Goal: Task Accomplishment & Management: Use online tool/utility

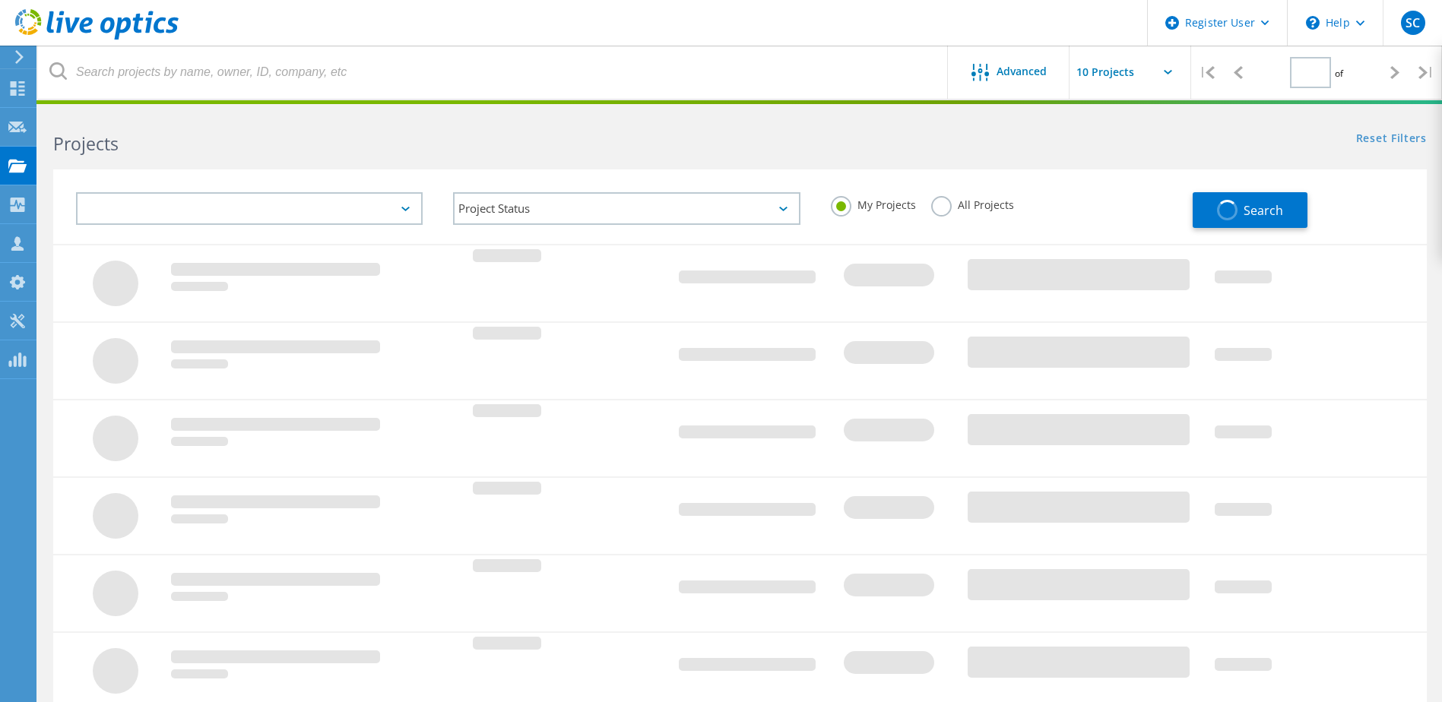
type input "1"
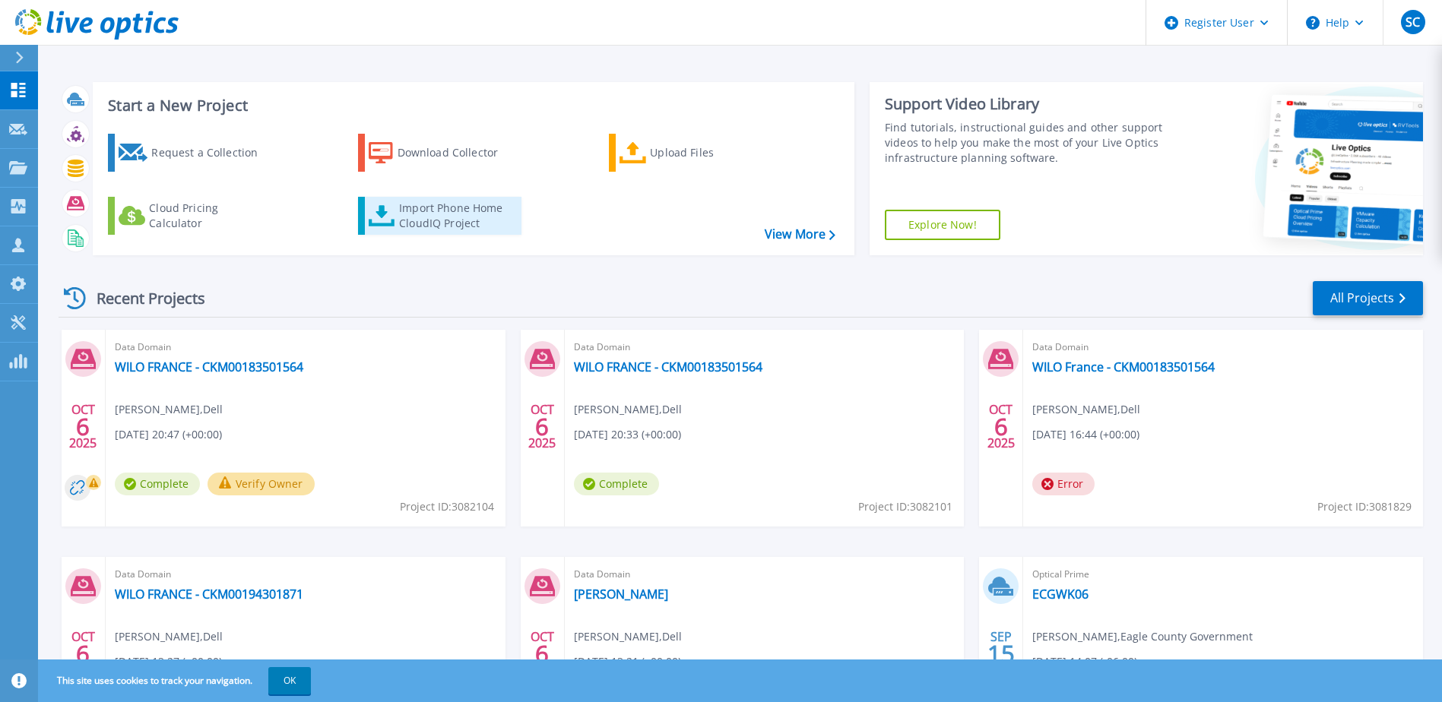
click at [429, 216] on div "Import Phone Home CloudIQ Project" at bounding box center [458, 216] width 119 height 30
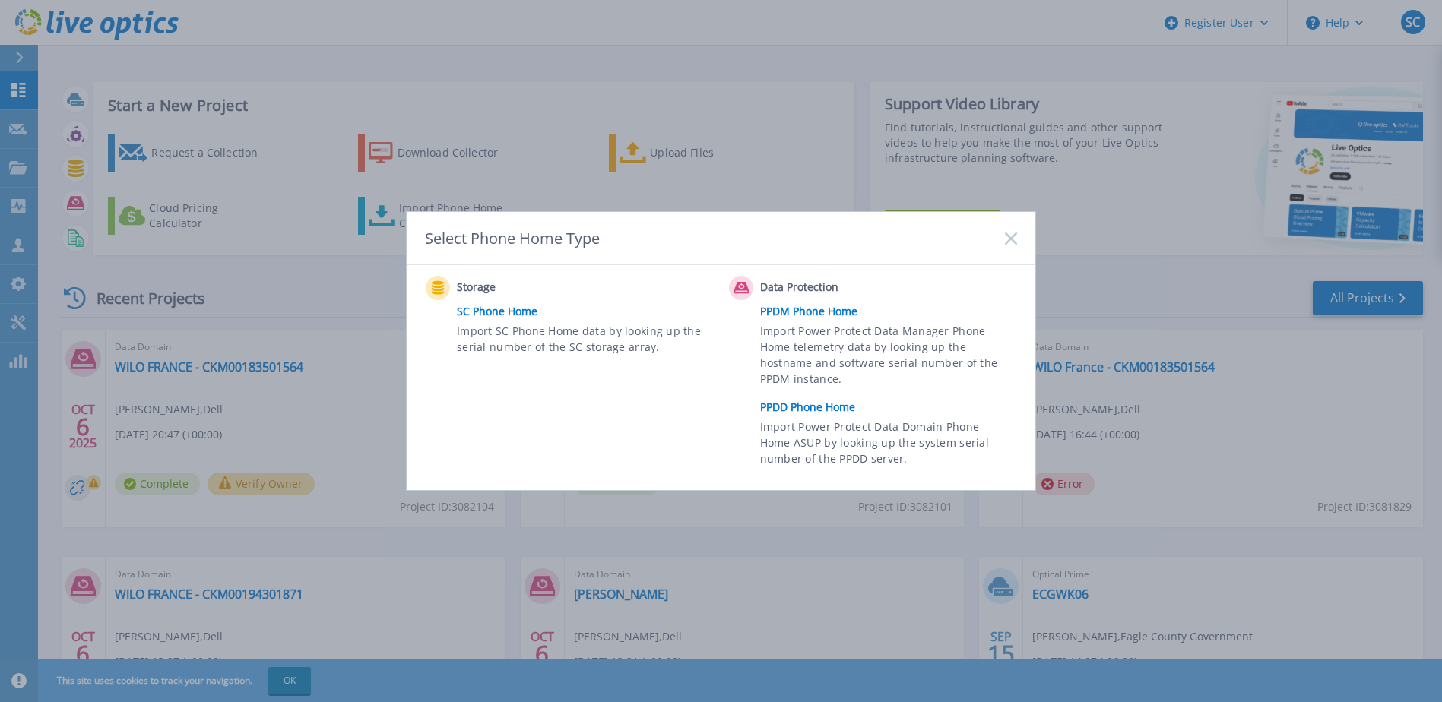
click at [825, 404] on link "PPDD Phone Home" at bounding box center [892, 407] width 265 height 23
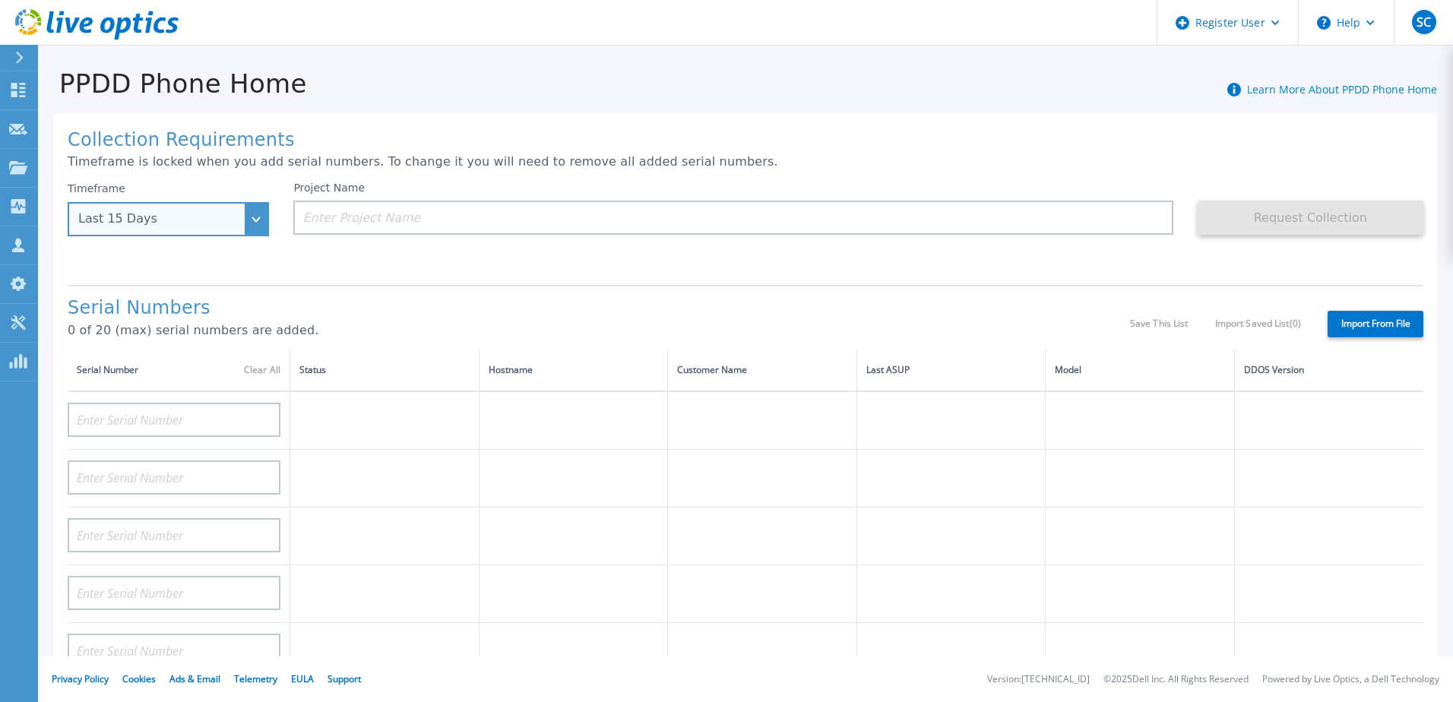
click at [224, 220] on div "Last 15 Days" at bounding box center [159, 219] width 163 height 14
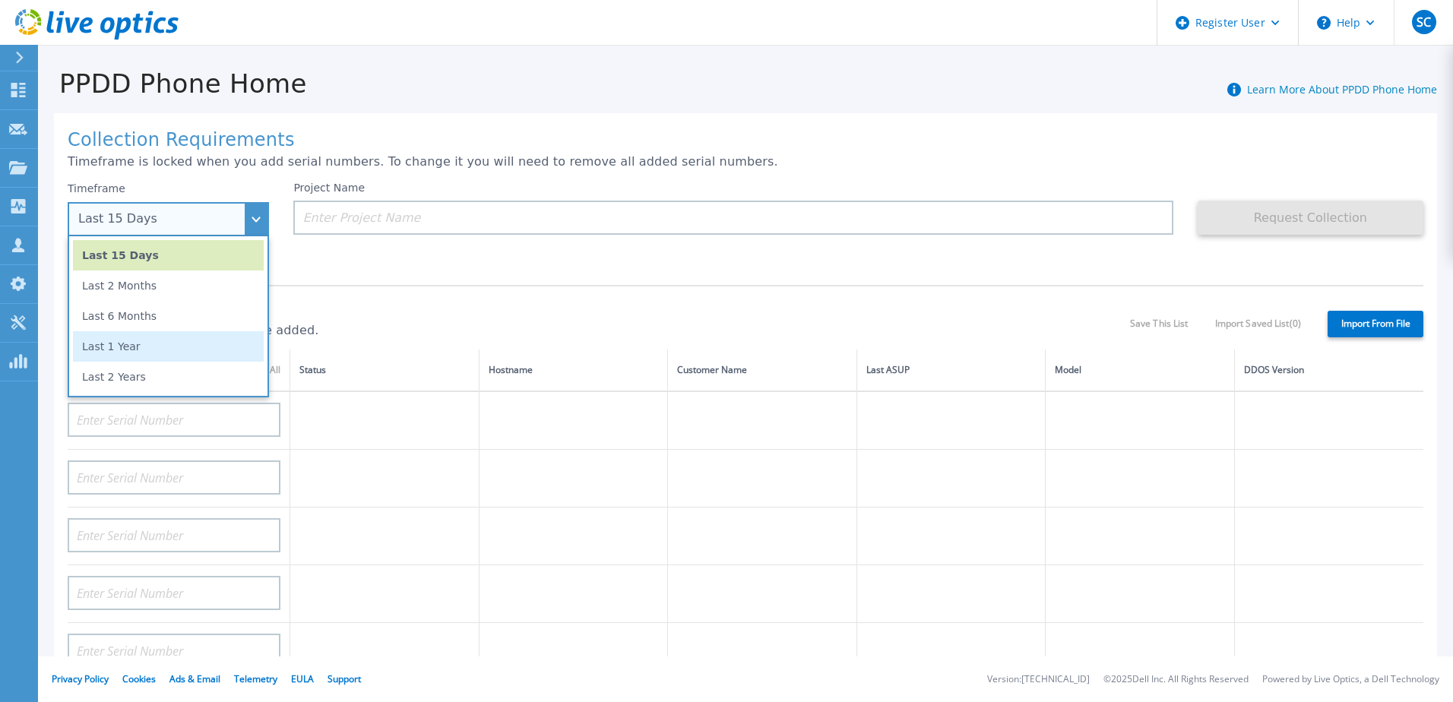
click at [215, 355] on li "Last 1 Year" at bounding box center [168, 346] width 191 height 30
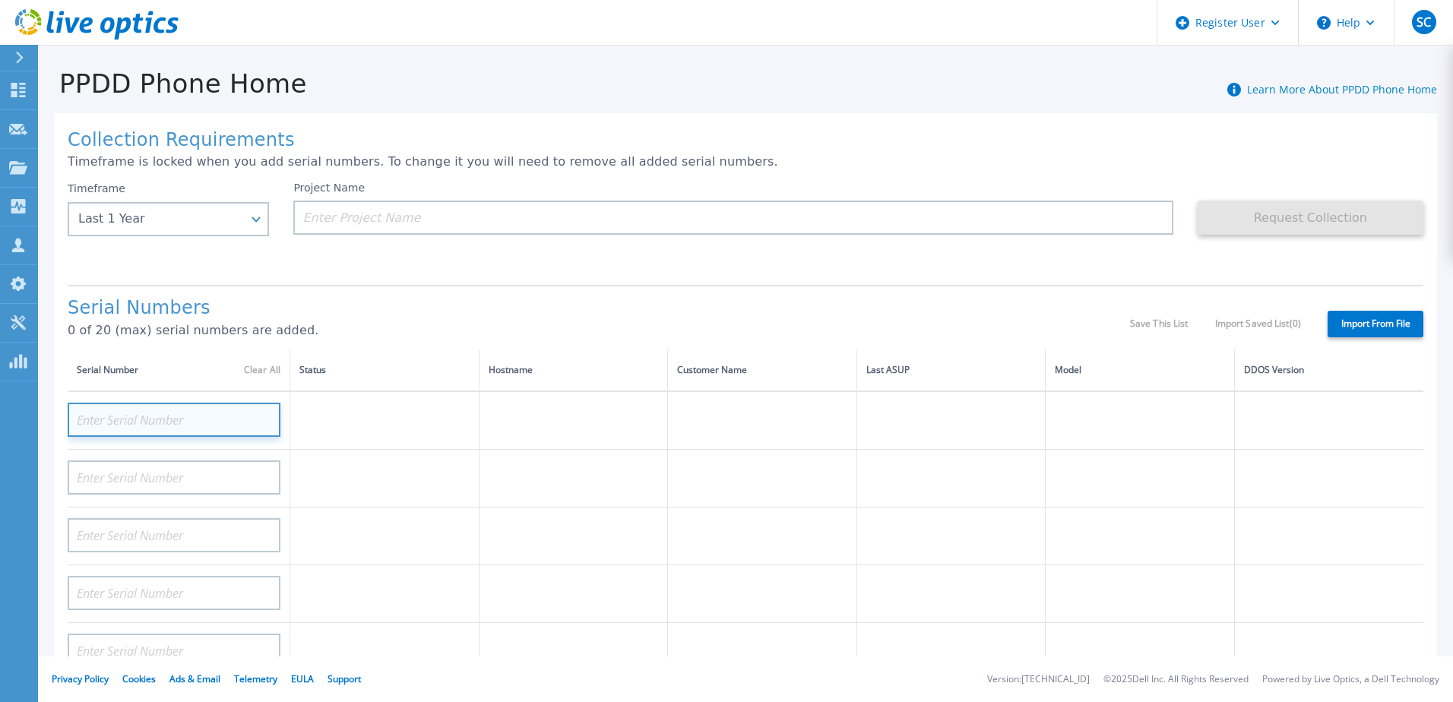
click at [232, 412] on input at bounding box center [174, 420] width 213 height 34
paste input "CKM00200302337"
type input "CKM00200302337"
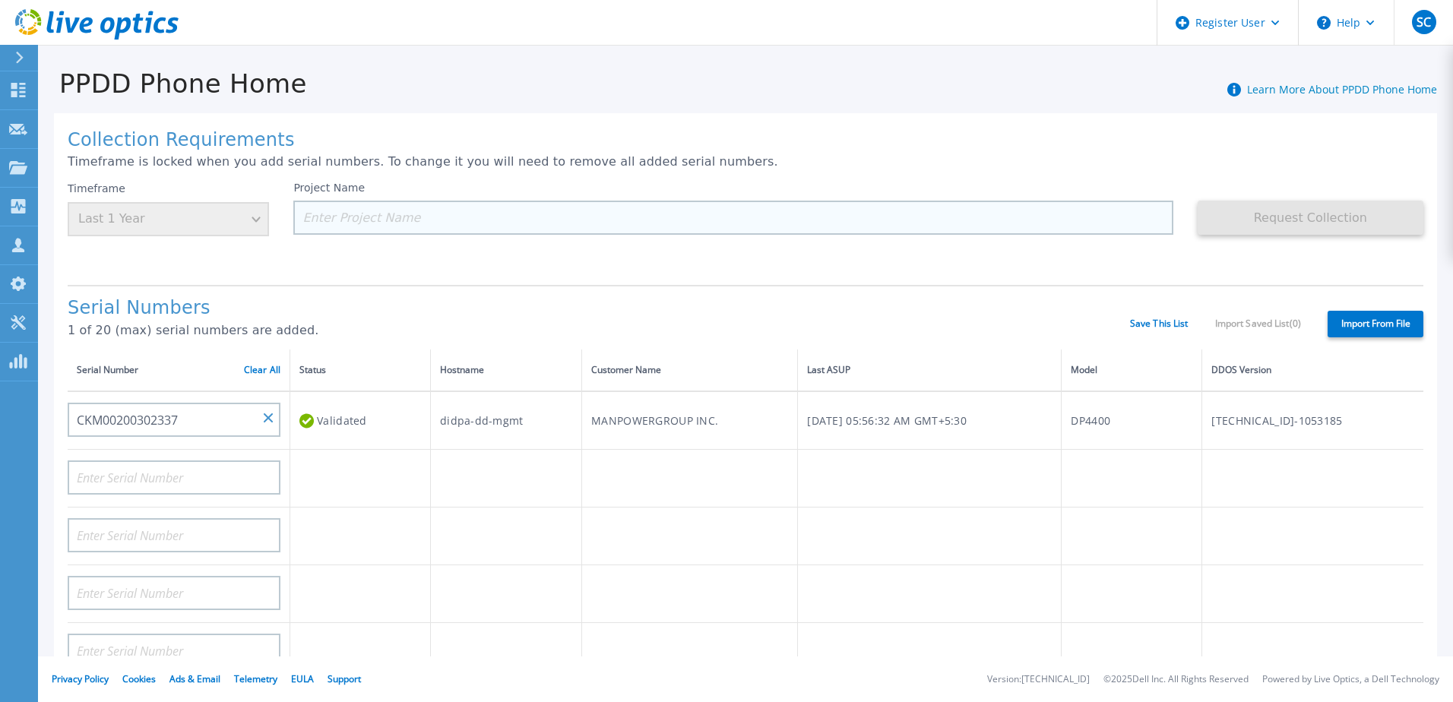
click at [372, 230] on input at bounding box center [732, 218] width 879 height 34
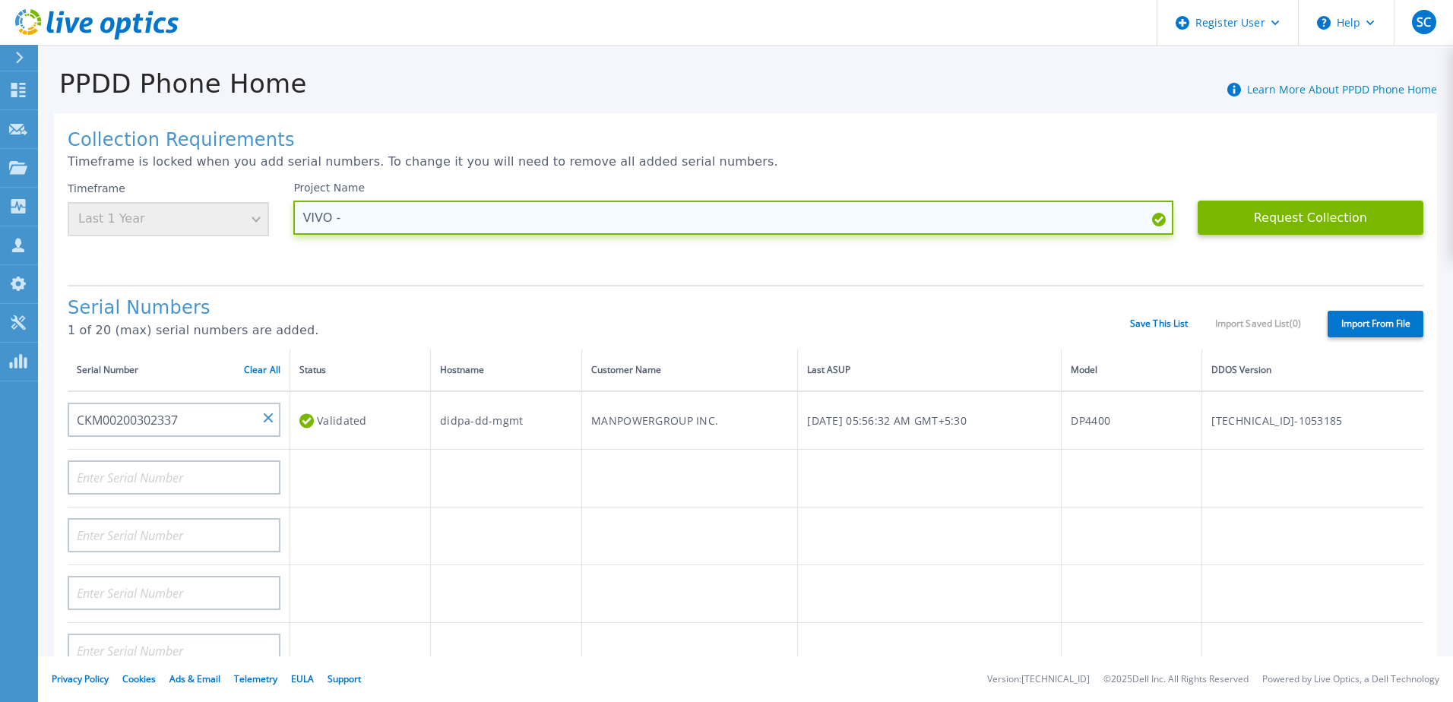
paste input "CKM00200302337"
click at [322, 218] on input "VIVO - CKM00200302337" at bounding box center [732, 218] width 879 height 34
type input "MANPOWER- CKM00200302337"
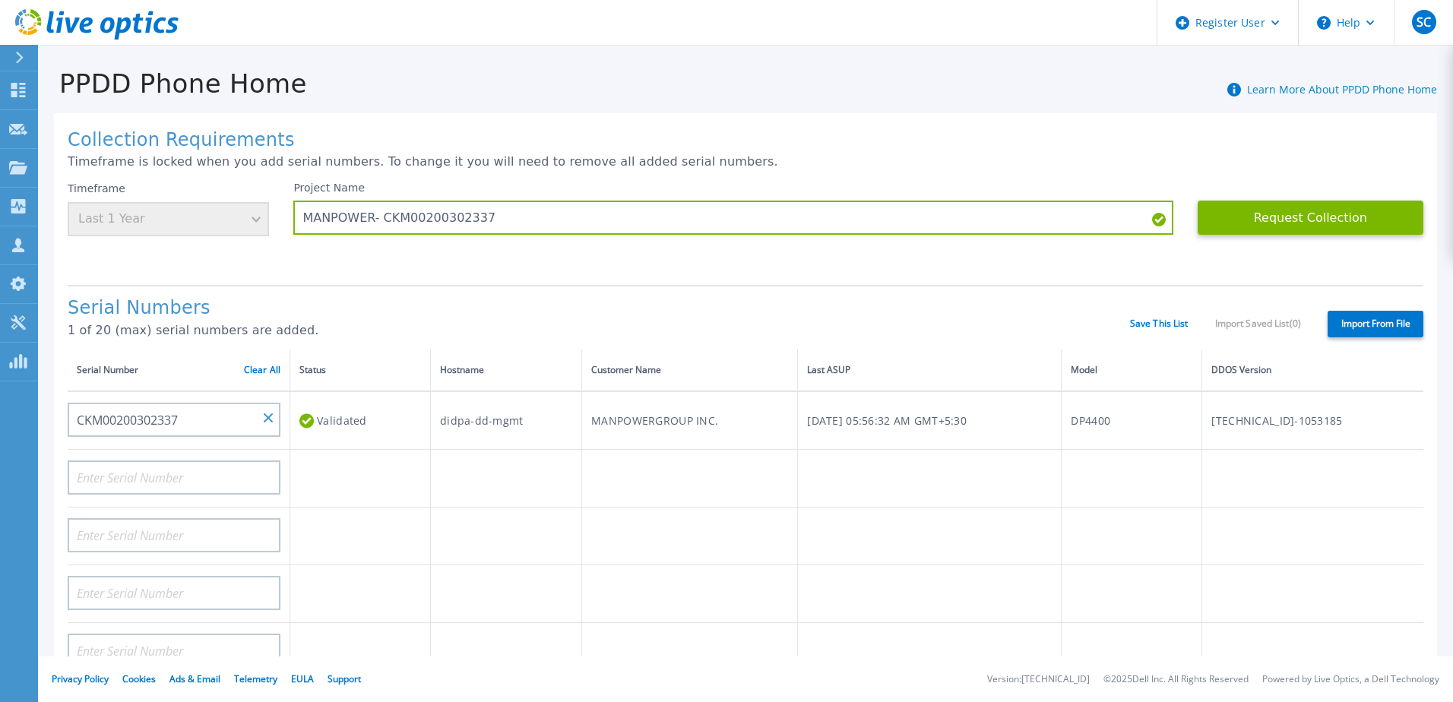
click at [449, 277] on div "Collection Requirements Timeframe is locked when you add serial numbers. To cha…" at bounding box center [745, 543] width 1383 height 860
click at [1325, 204] on button "Request Collection" at bounding box center [1311, 218] width 226 height 34
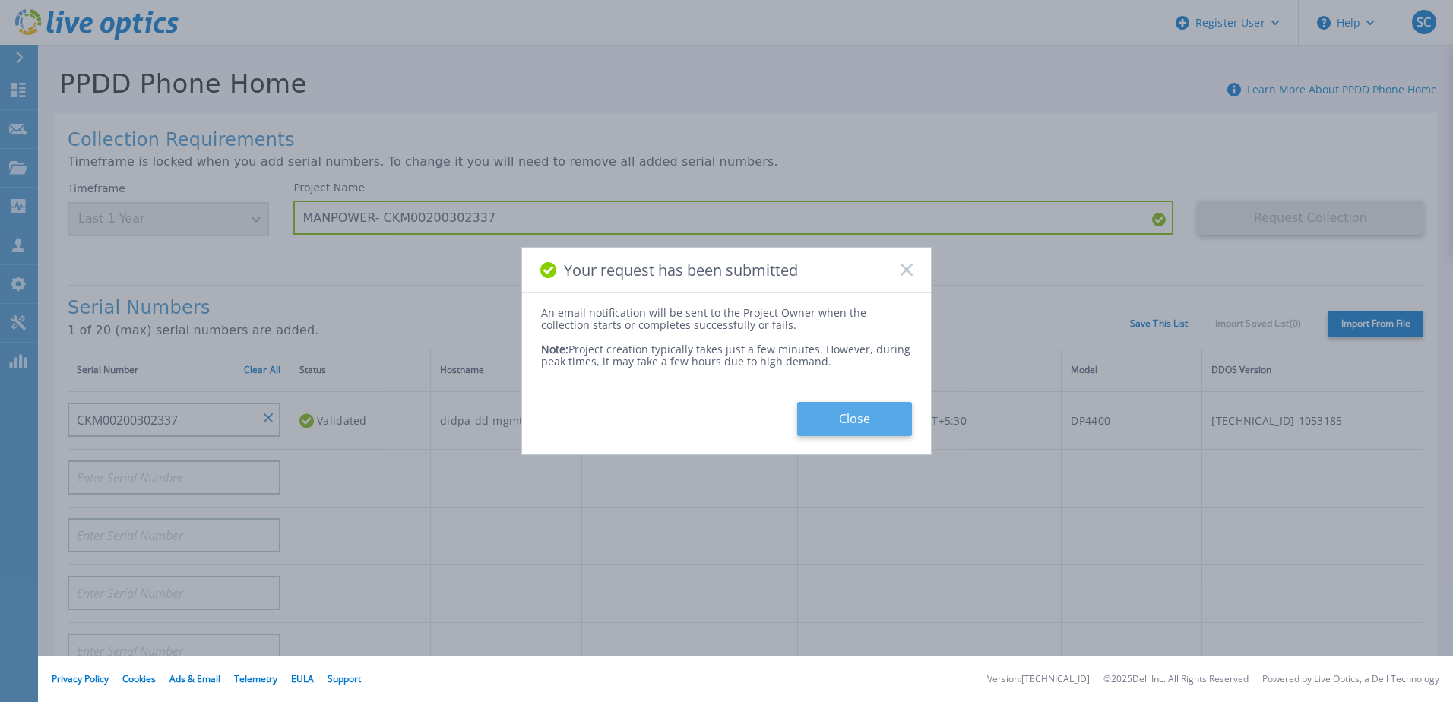
click at [846, 420] on button "Close" at bounding box center [854, 419] width 115 height 34
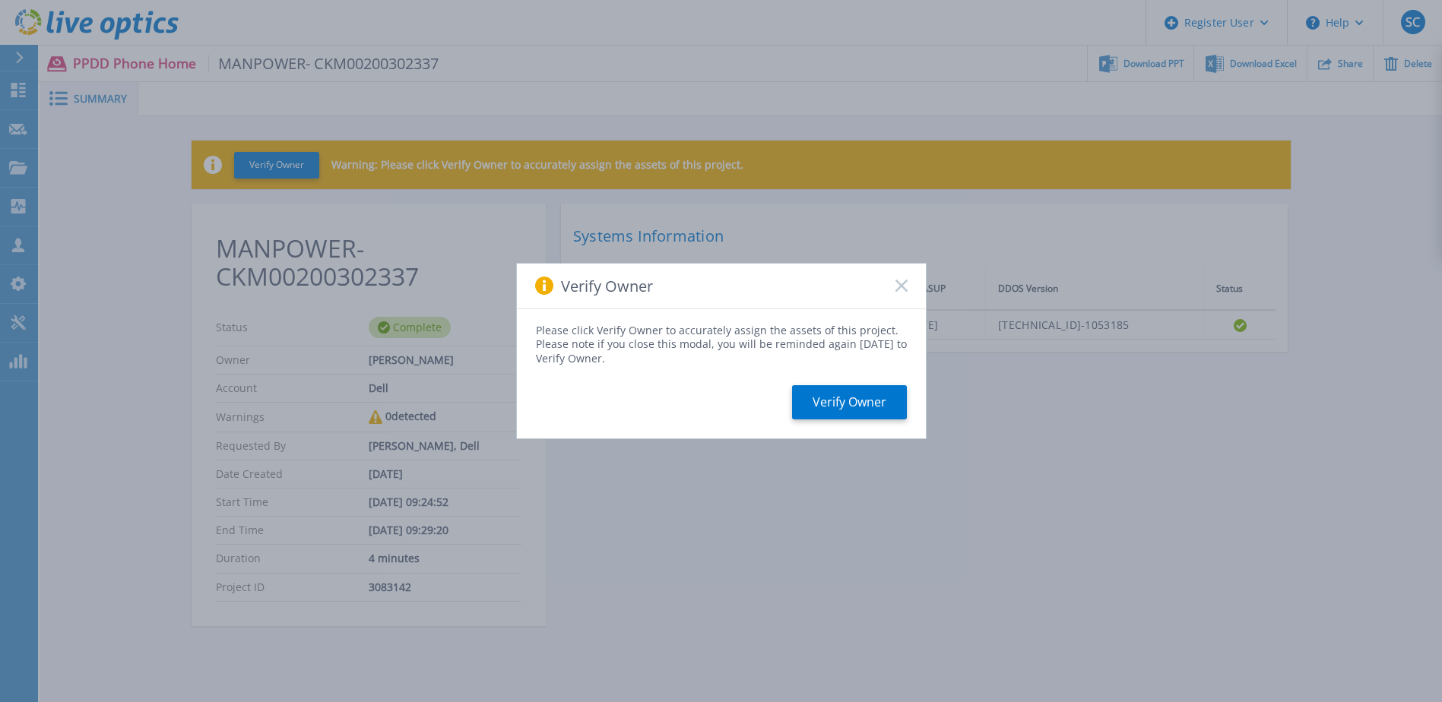
click at [903, 286] on icon at bounding box center [901, 286] width 12 height 12
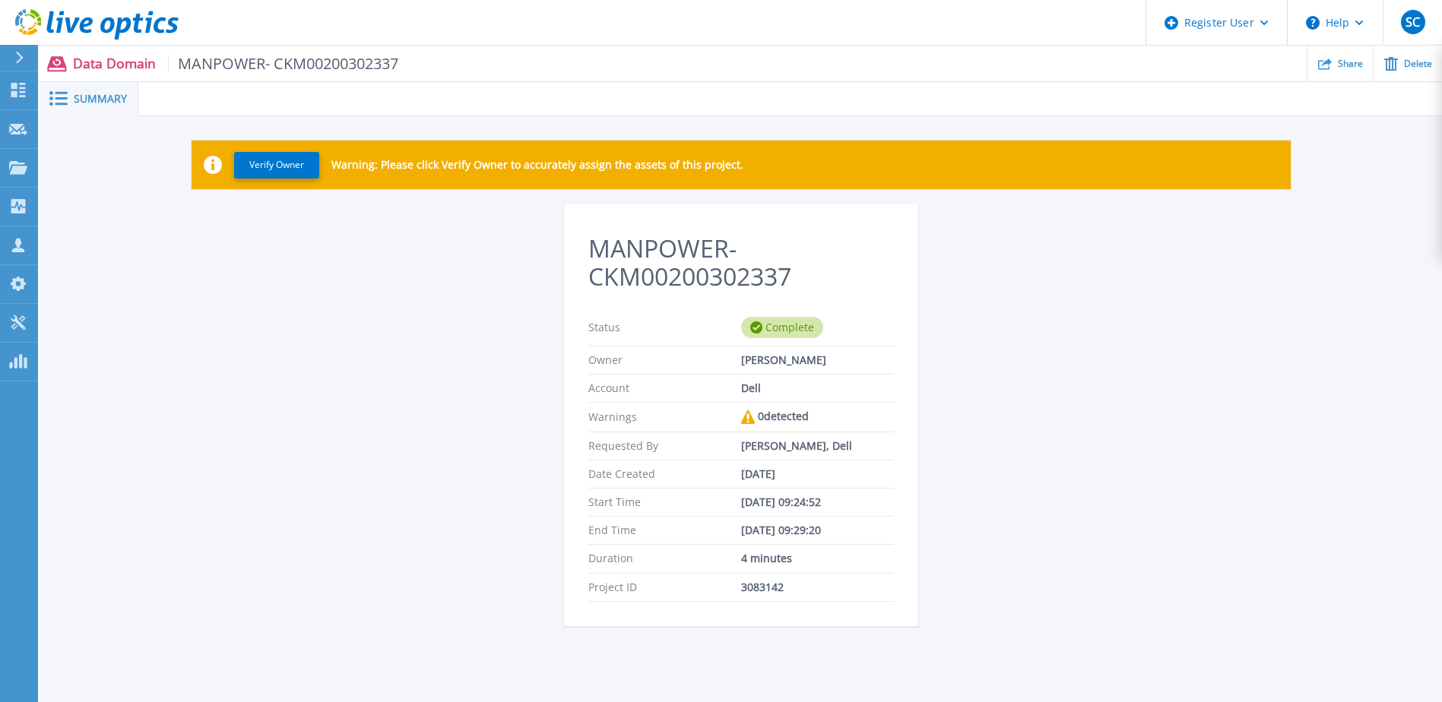
click at [269, 179] on div "Verify Owner Warning: Please click Verify Owner to accurately assign the assets…" at bounding box center [741, 165] width 1099 height 49
click at [269, 169] on button "Verify Owner" at bounding box center [276, 165] width 85 height 27
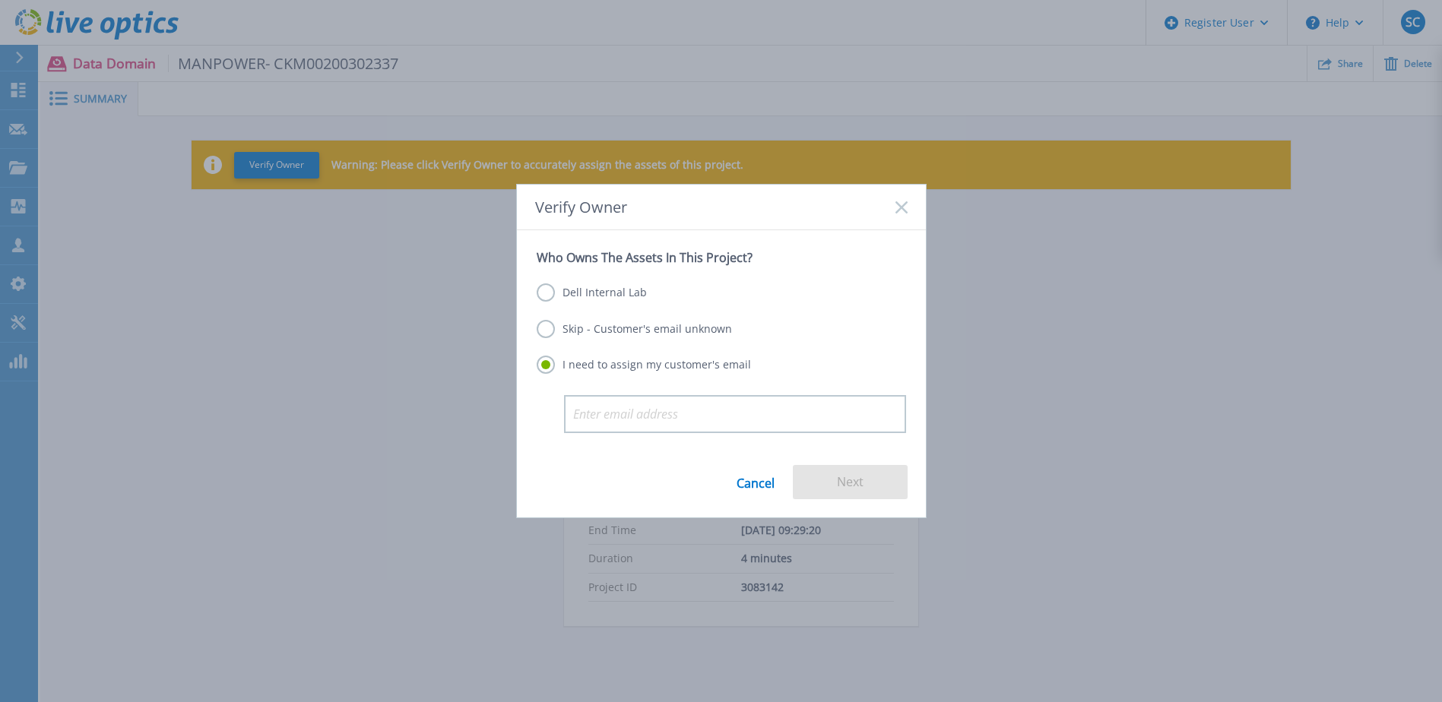
click at [638, 301] on label "Dell Internal Lab" at bounding box center [592, 293] width 110 height 18
click at [0, 0] on input "Dell Internal Lab" at bounding box center [0, 0] width 0 height 0
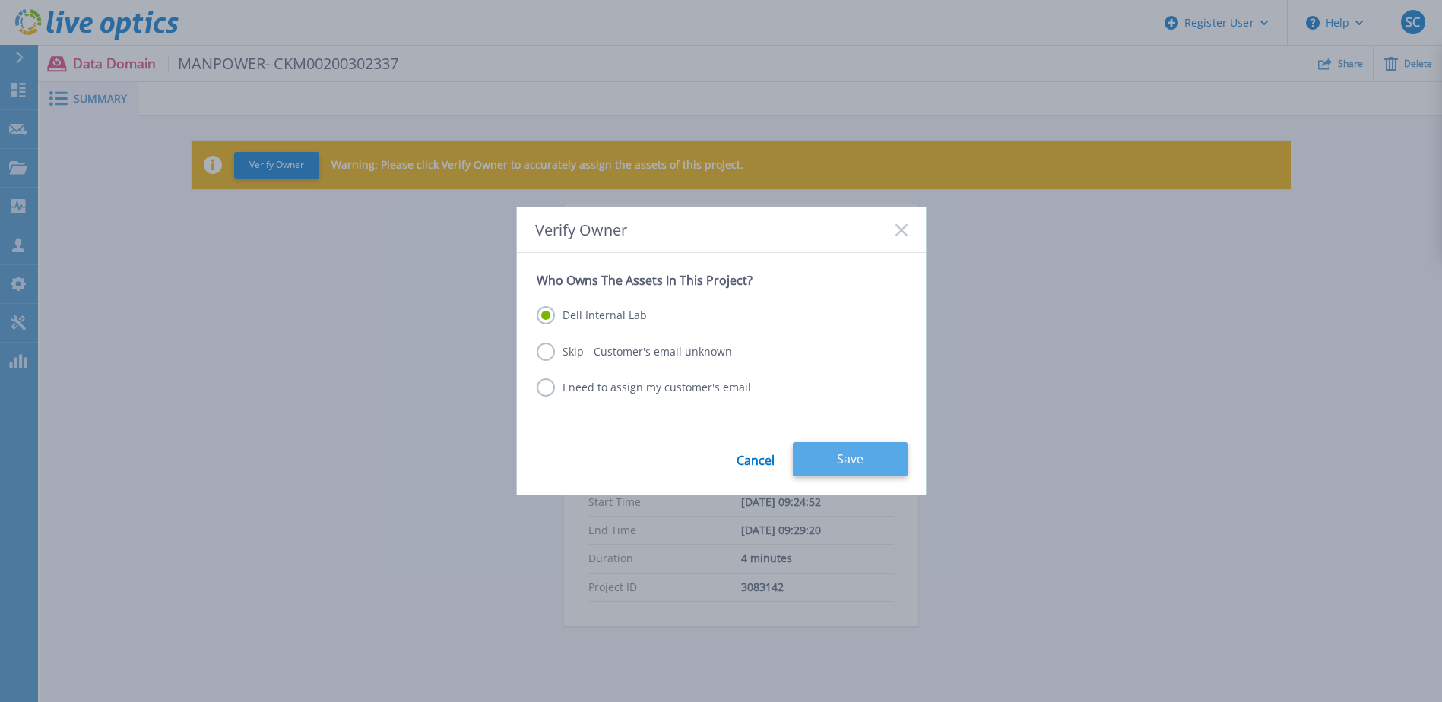
click at [853, 453] on button "Save" at bounding box center [850, 459] width 115 height 34
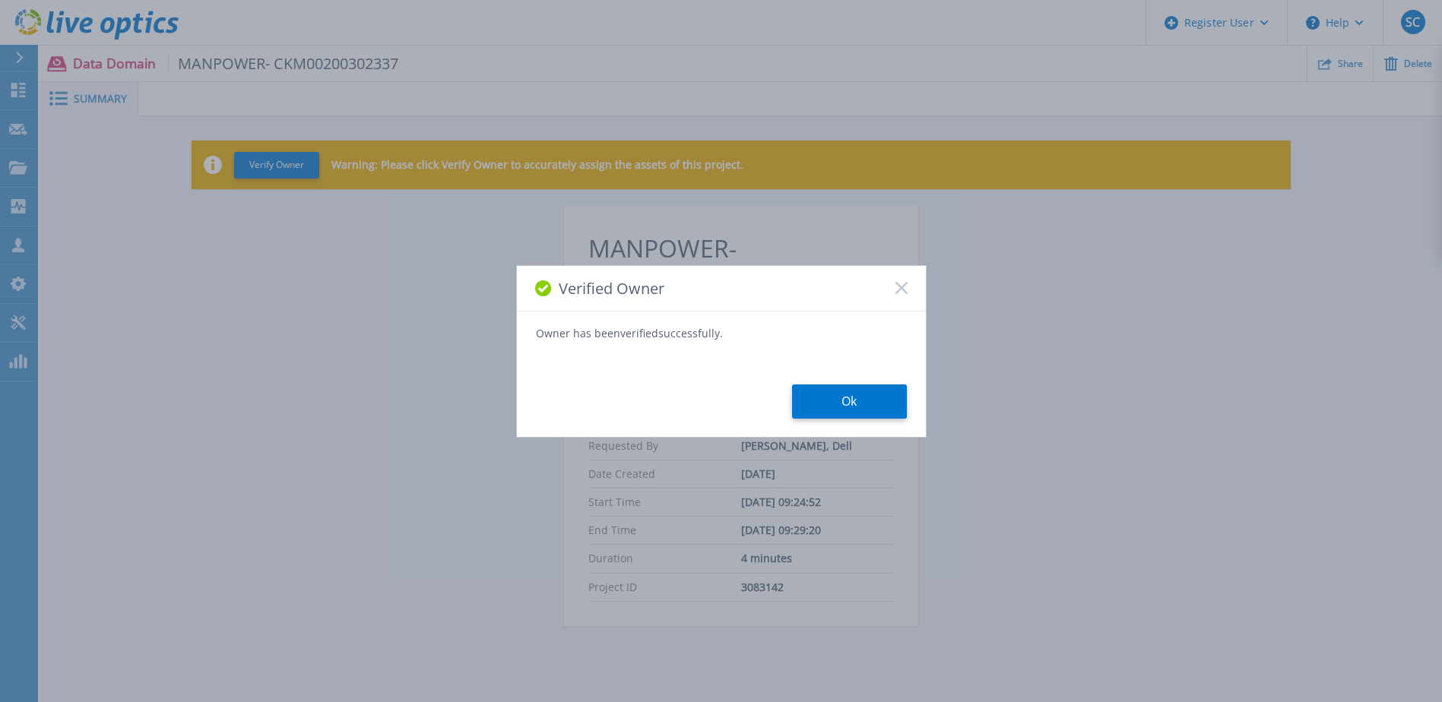
click at [833, 390] on button "Ok" at bounding box center [849, 402] width 115 height 34
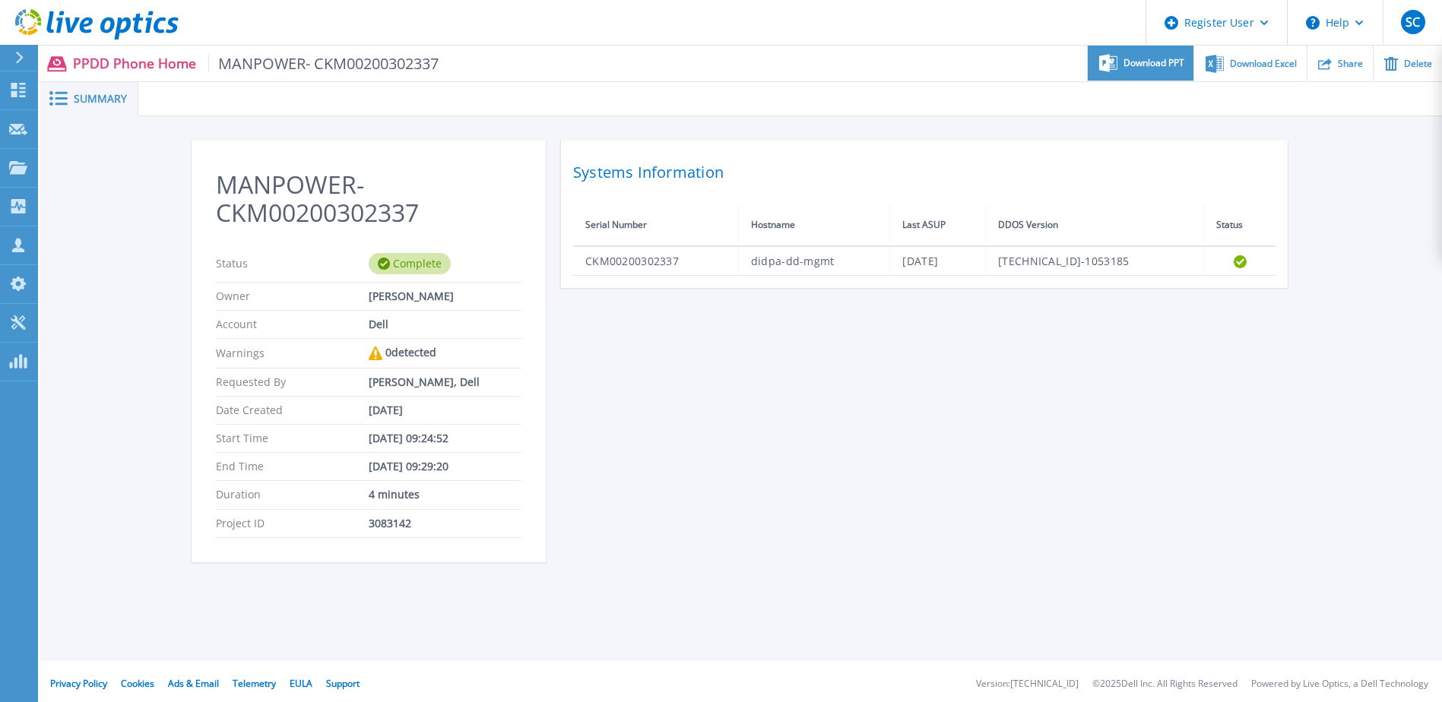
click at [1157, 59] on span "Download PPT" at bounding box center [1153, 63] width 61 height 9
